Goal: Task Accomplishment & Management: Complete application form

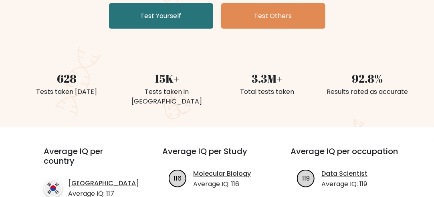
scroll to position [166, 0]
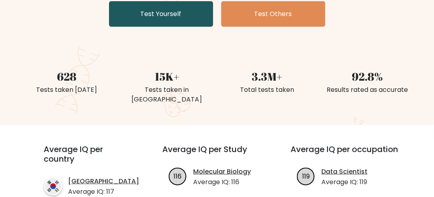
click at [188, 15] on link "Test Yourself" at bounding box center [161, 14] width 104 height 26
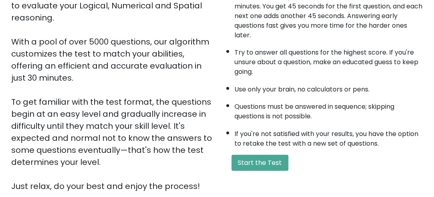
scroll to position [140, 0]
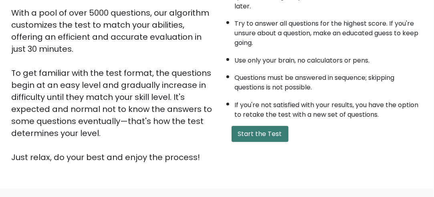
click at [241, 135] on button "Start the Test" at bounding box center [260, 134] width 57 height 16
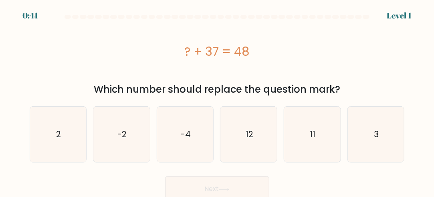
scroll to position [4, 0]
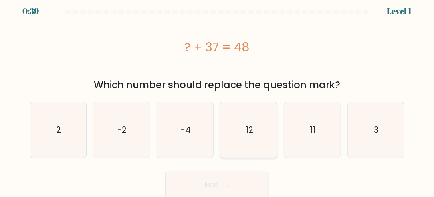
click at [261, 125] on icon "12" at bounding box center [248, 129] width 55 height 55
click at [218, 96] on input "d. 12" at bounding box center [217, 95] width 0 height 2
radio input "true"
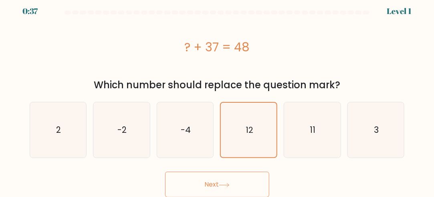
click at [230, 187] on button "Next" at bounding box center [217, 185] width 104 height 26
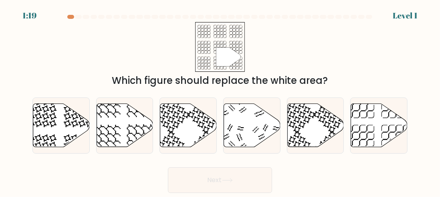
click at [350, 126] on div "f." at bounding box center [379, 125] width 64 height 56
click at [378, 125] on icon at bounding box center [379, 124] width 57 height 43
click at [221, 101] on input "f." at bounding box center [220, 100] width 0 height 2
radio input "true"
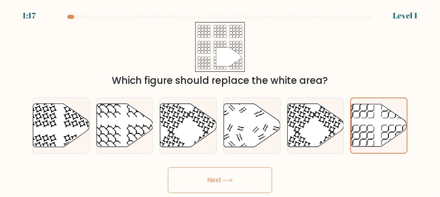
click at [237, 176] on button "Next" at bounding box center [220, 180] width 104 height 26
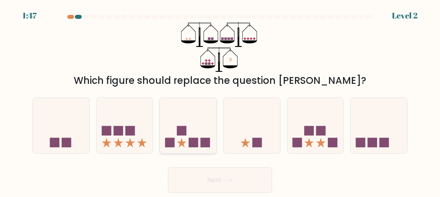
click at [188, 136] on icon at bounding box center [188, 125] width 57 height 47
click at [220, 101] on input "c." at bounding box center [220, 100] width 0 height 2
radio input "true"
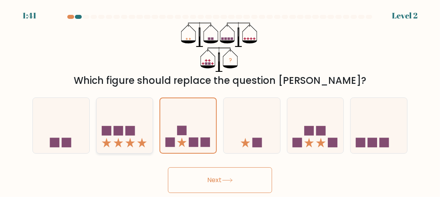
click at [119, 137] on icon at bounding box center [125, 125] width 57 height 47
click at [220, 101] on input "b." at bounding box center [220, 100] width 0 height 2
radio input "true"
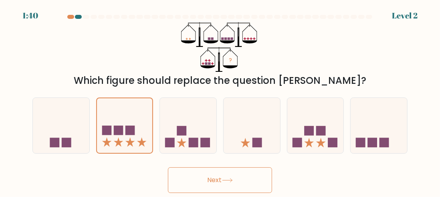
click at [210, 184] on button "Next" at bounding box center [220, 180] width 104 height 26
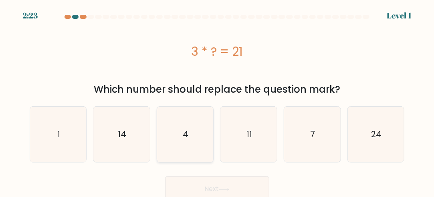
click at [190, 148] on icon "4" at bounding box center [185, 134] width 55 height 55
click at [217, 101] on input "c. 4" at bounding box center [217, 100] width 0 height 2
radio input "true"
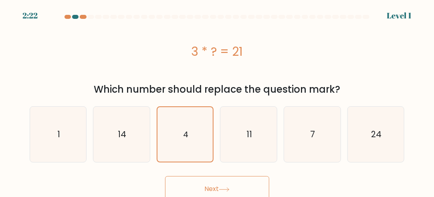
click at [214, 190] on button "Next" at bounding box center [217, 189] width 104 height 26
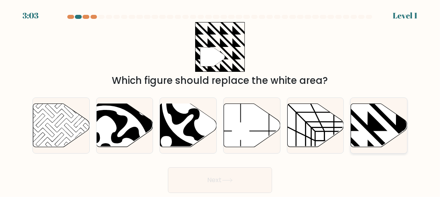
click at [376, 134] on icon at bounding box center [397, 103] width 114 height 114
click at [221, 101] on input "f." at bounding box center [220, 100] width 0 height 2
radio input "true"
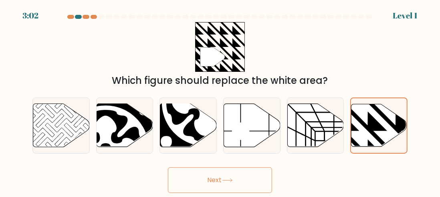
click at [222, 178] on button "Next" at bounding box center [220, 180] width 104 height 26
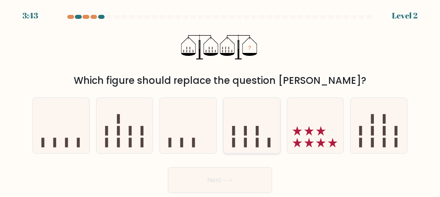
click at [262, 135] on icon at bounding box center [252, 125] width 57 height 47
click at [221, 101] on input "d." at bounding box center [220, 100] width 0 height 2
radio input "true"
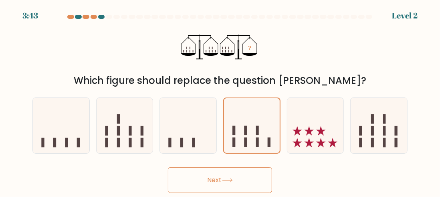
click at [224, 191] on button "Next" at bounding box center [220, 180] width 104 height 26
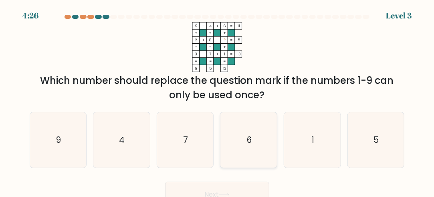
click at [258, 152] on icon "6" at bounding box center [248, 139] width 55 height 55
click at [218, 101] on input "d. 6" at bounding box center [217, 100] width 0 height 2
radio input "true"
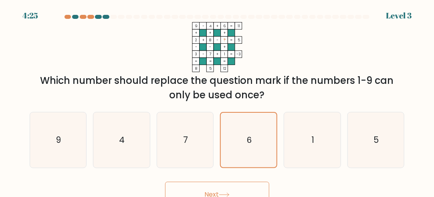
click at [234, 189] on button "Next" at bounding box center [217, 195] width 104 height 26
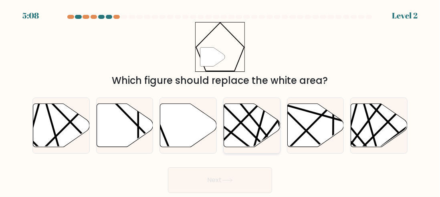
click at [263, 128] on icon at bounding box center [252, 124] width 57 height 43
click at [221, 101] on input "d." at bounding box center [220, 100] width 0 height 2
radio input "true"
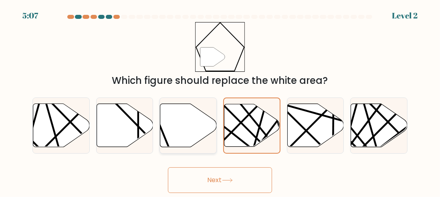
click at [201, 126] on icon at bounding box center [188, 124] width 57 height 43
click at [220, 101] on input "c." at bounding box center [220, 100] width 0 height 2
radio input "true"
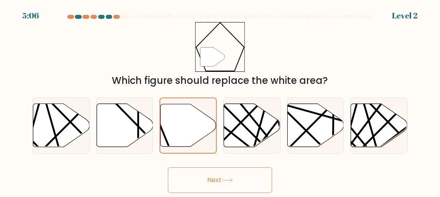
click at [207, 170] on button "Next" at bounding box center [220, 180] width 104 height 26
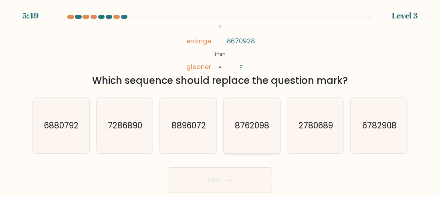
click at [255, 118] on icon "8762098" at bounding box center [251, 125] width 55 height 55
click at [221, 101] on input "d. 8762098" at bounding box center [220, 100] width 0 height 2
radio input "true"
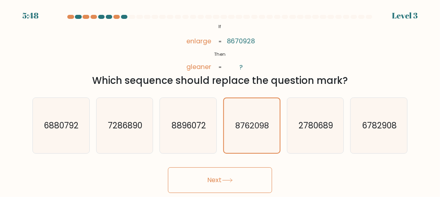
click at [233, 172] on button "Next" at bounding box center [220, 180] width 104 height 26
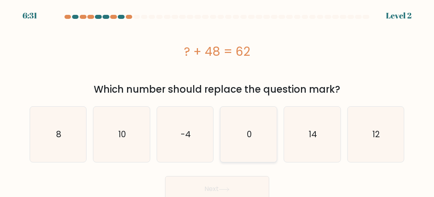
click at [262, 140] on icon "0" at bounding box center [248, 134] width 55 height 55
click at [218, 101] on input "d. 0" at bounding box center [217, 100] width 0 height 2
radio input "true"
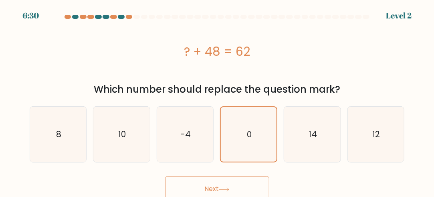
click at [240, 185] on button "Next" at bounding box center [217, 189] width 104 height 26
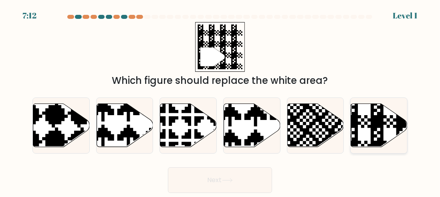
click at [369, 123] on icon at bounding box center [379, 124] width 57 height 43
click at [221, 101] on input "f." at bounding box center [220, 100] width 0 height 2
radio input "true"
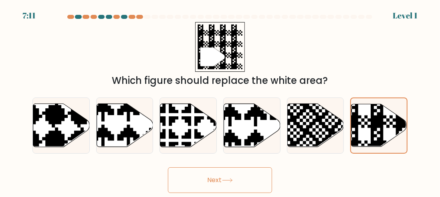
click at [260, 171] on button "Next" at bounding box center [220, 180] width 104 height 26
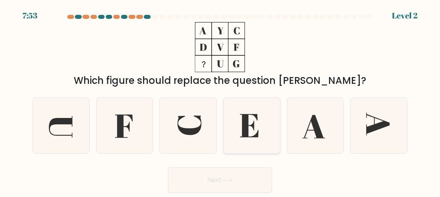
click at [261, 134] on icon at bounding box center [251, 125] width 55 height 55
click at [221, 101] on input "d." at bounding box center [220, 100] width 0 height 2
radio input "true"
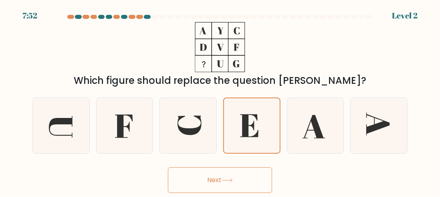
click at [241, 185] on button "Next" at bounding box center [220, 180] width 104 height 26
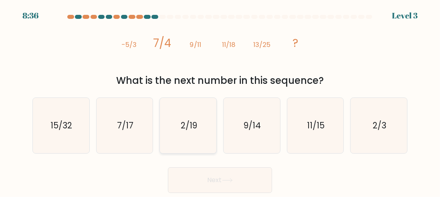
click at [195, 128] on text "2/19" at bounding box center [189, 125] width 16 height 12
click at [220, 101] on input "c. 2/19" at bounding box center [220, 100] width 0 height 2
radio input "true"
click at [212, 181] on button "Next" at bounding box center [220, 180] width 104 height 26
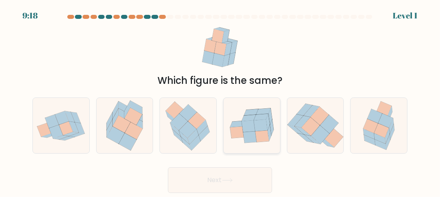
click at [256, 128] on icon at bounding box center [261, 125] width 14 height 12
click at [221, 101] on input "d." at bounding box center [220, 100] width 0 height 2
radio input "true"
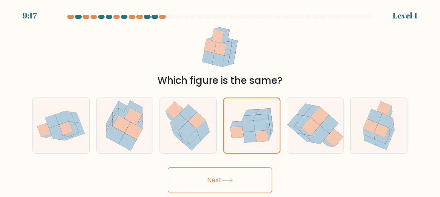
click at [232, 177] on button "Next" at bounding box center [220, 180] width 104 height 26
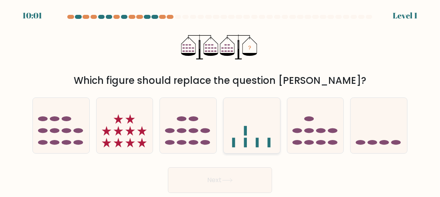
click at [251, 134] on icon at bounding box center [252, 125] width 57 height 47
click at [221, 101] on input "d." at bounding box center [220, 100] width 0 height 2
radio input "true"
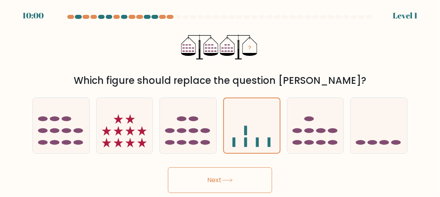
click at [244, 177] on button "Next" at bounding box center [220, 180] width 104 height 26
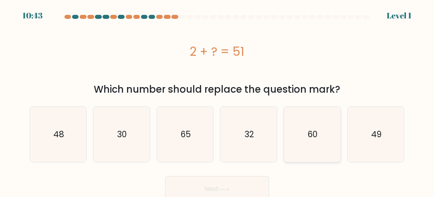
click at [308, 129] on text "60" at bounding box center [313, 134] width 10 height 12
click at [218, 101] on input "e. 60" at bounding box center [217, 100] width 0 height 2
radio input "true"
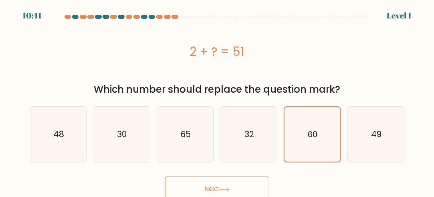
click at [235, 183] on button "Next" at bounding box center [217, 189] width 104 height 26
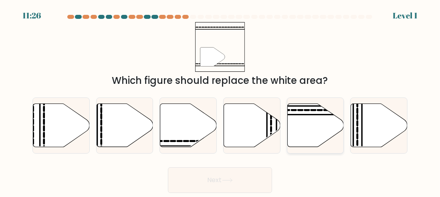
click at [298, 137] on icon at bounding box center [315, 124] width 57 height 43
click at [221, 101] on input "e." at bounding box center [220, 100] width 0 height 2
radio input "true"
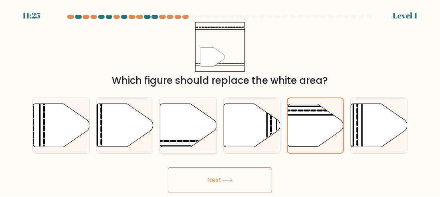
click at [191, 130] on icon at bounding box center [188, 124] width 57 height 43
click at [220, 101] on input "c." at bounding box center [220, 100] width 0 height 2
radio input "true"
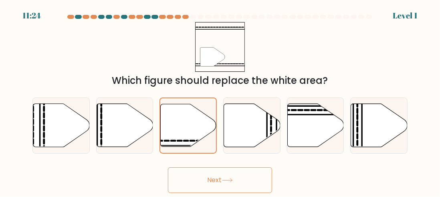
click at [203, 186] on button "Next" at bounding box center [220, 180] width 104 height 26
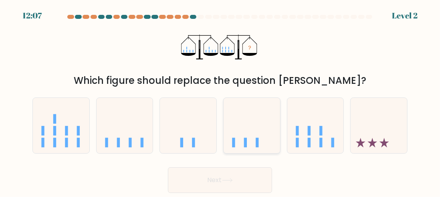
click at [244, 124] on icon at bounding box center [252, 125] width 57 height 47
click at [221, 101] on input "d." at bounding box center [220, 100] width 0 height 2
radio input "true"
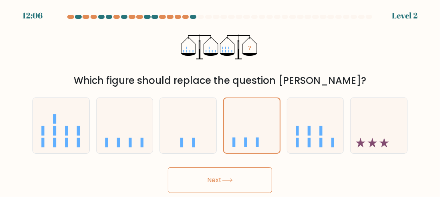
click at [233, 177] on button "Next" at bounding box center [220, 180] width 104 height 26
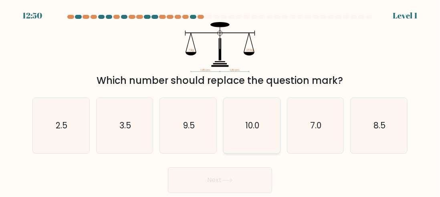
click at [267, 141] on icon "10.0" at bounding box center [251, 125] width 55 height 55
click at [221, 101] on input "d. 10.0" at bounding box center [220, 100] width 0 height 2
radio input "true"
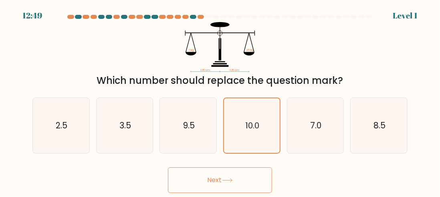
click at [249, 180] on button "Next" at bounding box center [220, 180] width 104 height 26
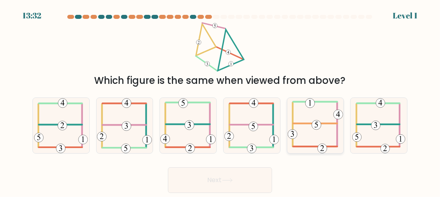
click at [304, 131] on icon at bounding box center [315, 125] width 55 height 55
click at [221, 101] on input "e." at bounding box center [220, 100] width 0 height 2
radio input "true"
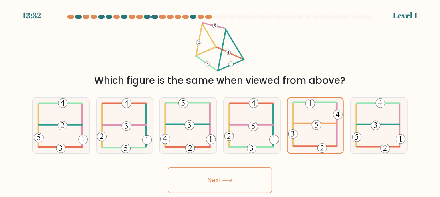
click at [243, 173] on button "Next" at bounding box center [220, 180] width 104 height 26
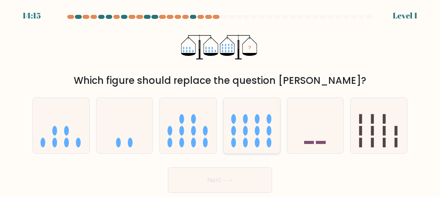
click at [253, 136] on icon at bounding box center [252, 125] width 57 height 47
click at [221, 101] on input "d." at bounding box center [220, 100] width 0 height 2
radio input "true"
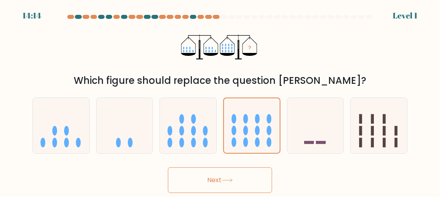
click at [241, 178] on button "Next" at bounding box center [220, 180] width 104 height 26
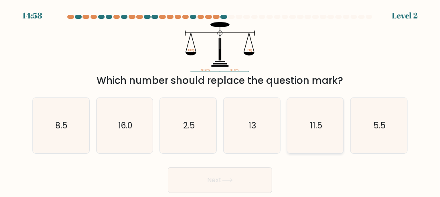
click at [290, 144] on icon "11.5" at bounding box center [315, 125] width 55 height 55
click at [221, 101] on input "e. 11.5" at bounding box center [220, 100] width 0 height 2
radio input "true"
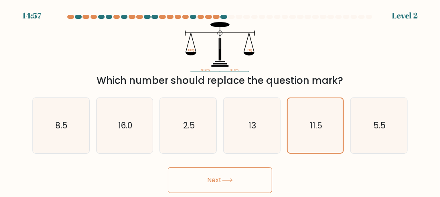
click at [245, 186] on button "Next" at bounding box center [220, 180] width 104 height 26
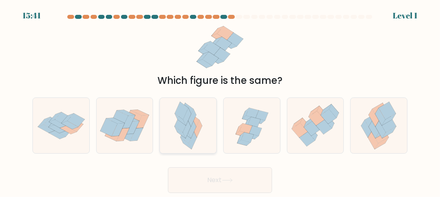
click at [215, 132] on div at bounding box center [188, 125] width 57 height 56
click at [220, 101] on input "c." at bounding box center [220, 100] width 0 height 2
radio input "true"
click at [221, 176] on button "Next" at bounding box center [220, 180] width 104 height 26
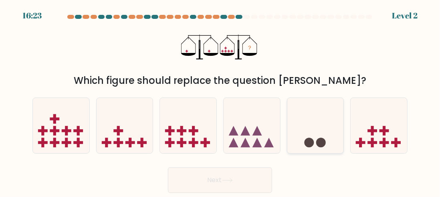
click at [301, 138] on icon at bounding box center [315, 125] width 57 height 47
click at [221, 101] on input "e." at bounding box center [220, 100] width 0 height 2
radio input "true"
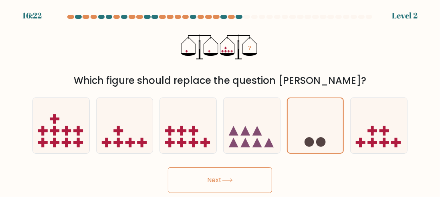
click at [254, 171] on button "Next" at bounding box center [220, 180] width 104 height 26
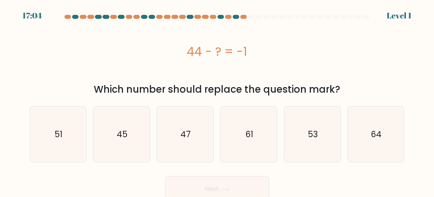
scroll to position [4, 0]
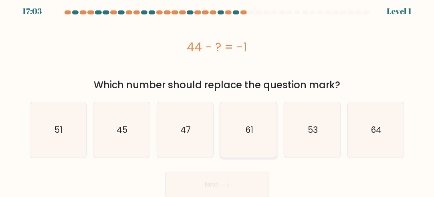
click at [259, 130] on icon "61" at bounding box center [248, 129] width 55 height 55
click at [218, 96] on input "d. 61" at bounding box center [217, 95] width 0 height 2
radio input "true"
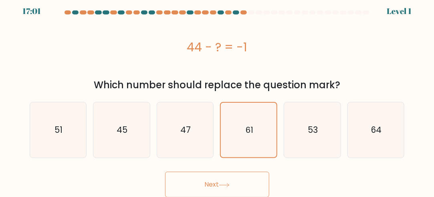
click at [211, 184] on button "Next" at bounding box center [217, 185] width 104 height 26
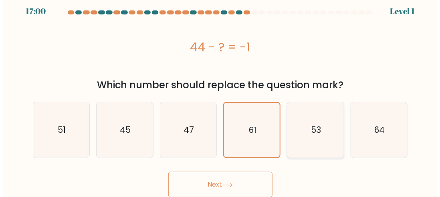
scroll to position [0, 0]
